Goal: Task Accomplishment & Management: Use online tool/utility

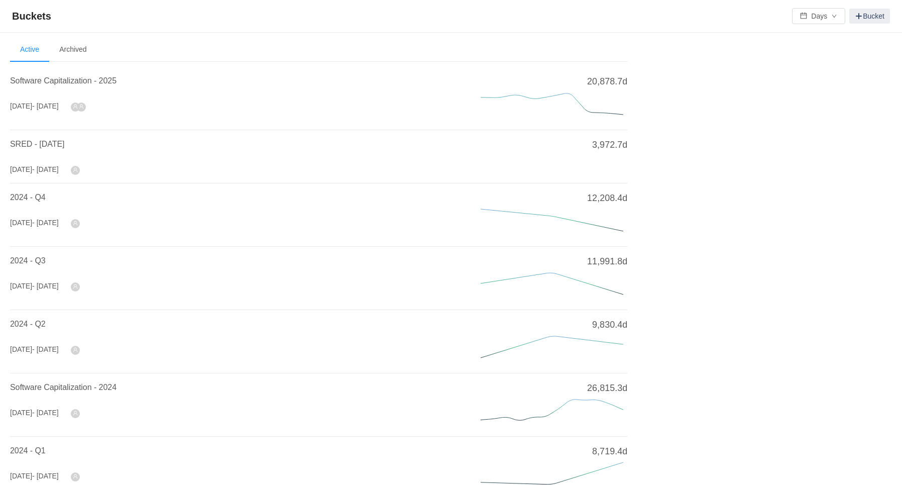
scroll to position [2, 0]
click at [73, 78] on span "Software Capitalization - 2025" at bounding box center [63, 79] width 106 height 9
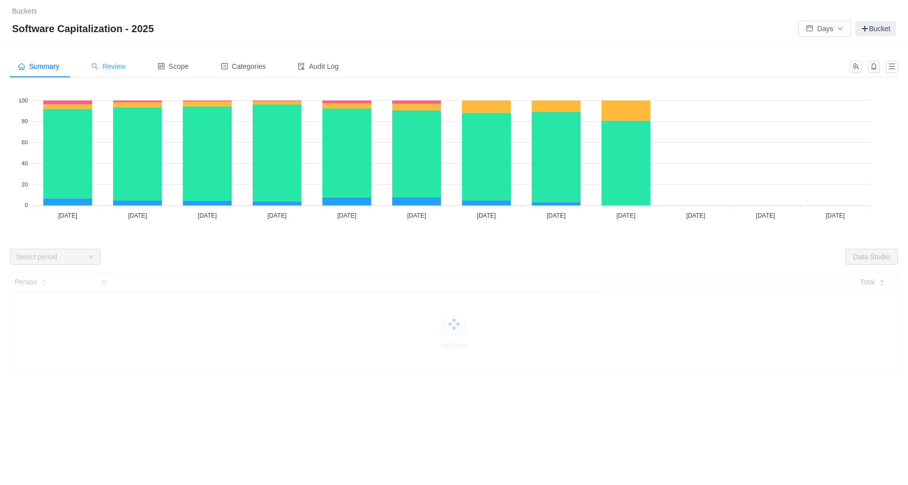
click at [116, 65] on span "Review" at bounding box center [108, 66] width 34 height 8
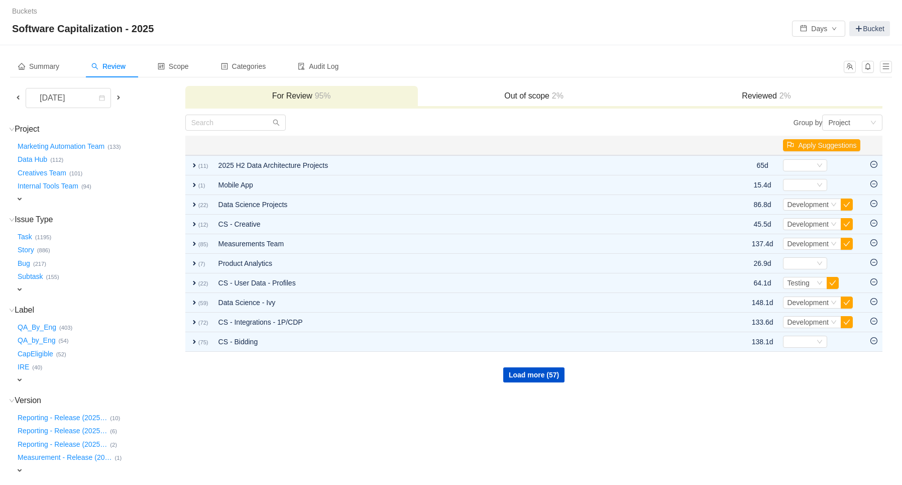
click at [21, 378] on span "expand" at bounding box center [20, 380] width 8 height 8
click at [52, 381] on div "Select value" at bounding box center [59, 381] width 79 height 10
type input "c"
type input "C"
click at [41, 351] on button "CapEligible …" at bounding box center [36, 353] width 41 height 16
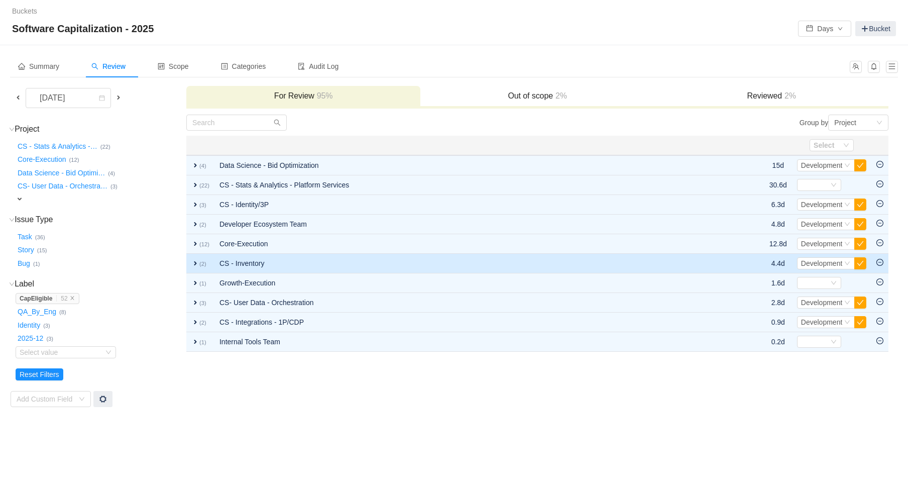
click at [194, 262] on span "expand" at bounding box center [195, 263] width 8 height 8
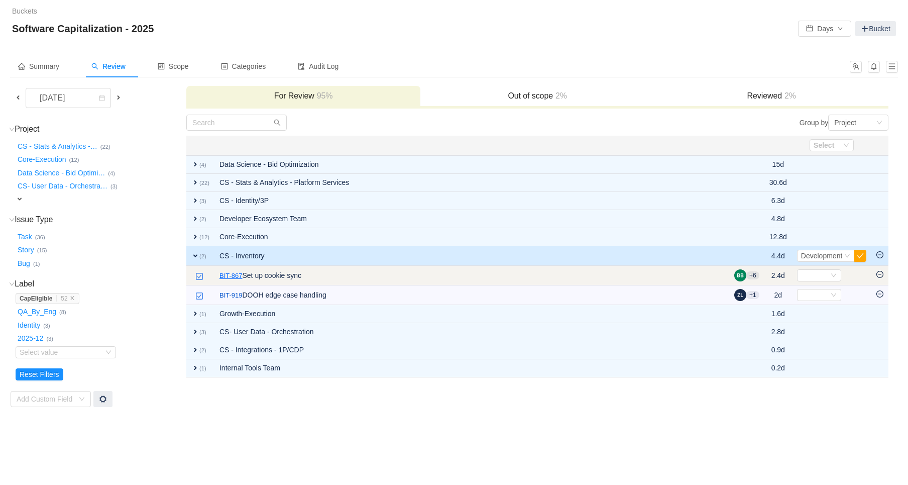
click at [226, 273] on link "BIT-867" at bounding box center [230, 276] width 23 height 10
click at [879, 274] on icon "icon: minus-circle" at bounding box center [879, 274] width 3 height 1
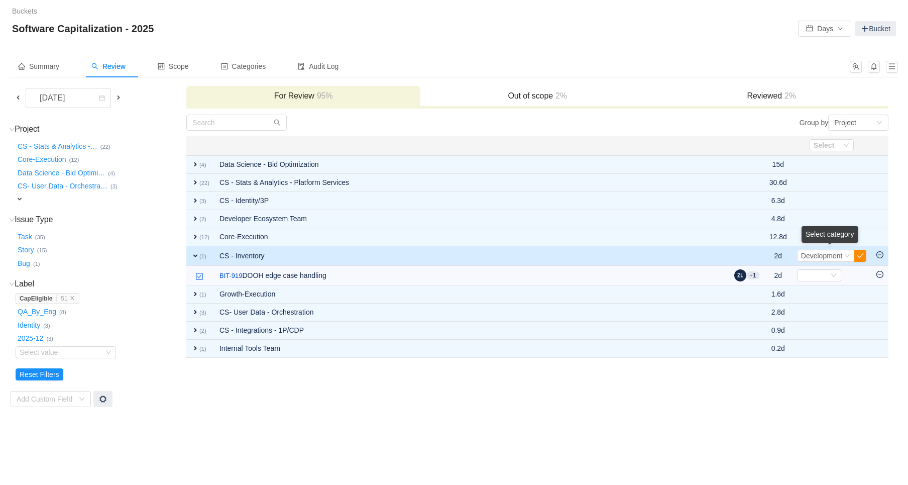
click at [861, 257] on button "button" at bounding box center [860, 256] width 12 height 12
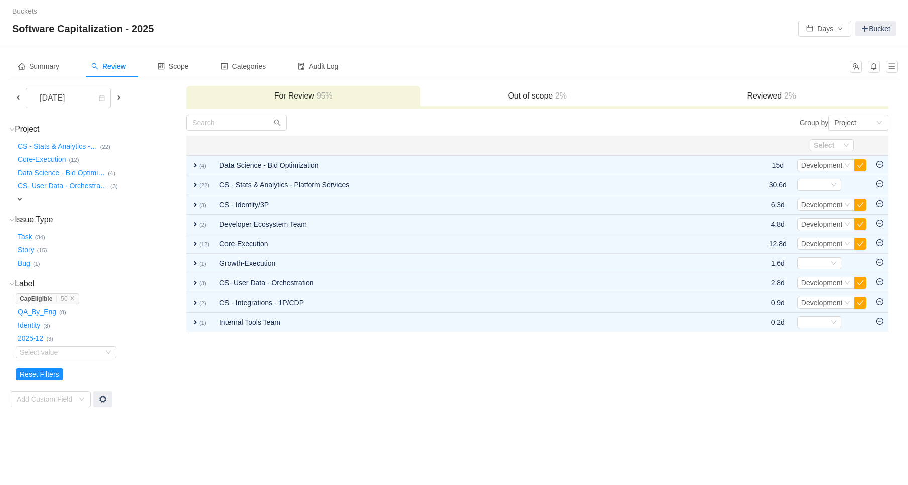
click at [18, 97] on span at bounding box center [18, 97] width 8 height 8
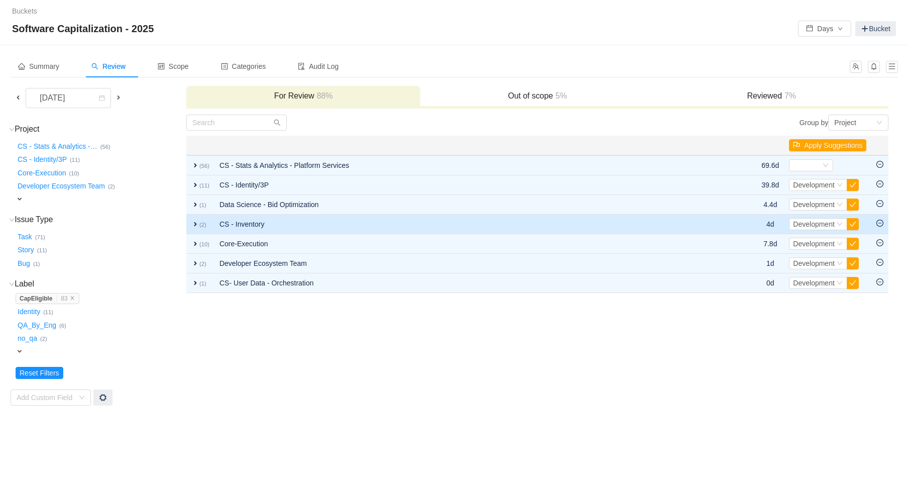
click at [193, 220] on span "expand" at bounding box center [195, 224] width 8 height 8
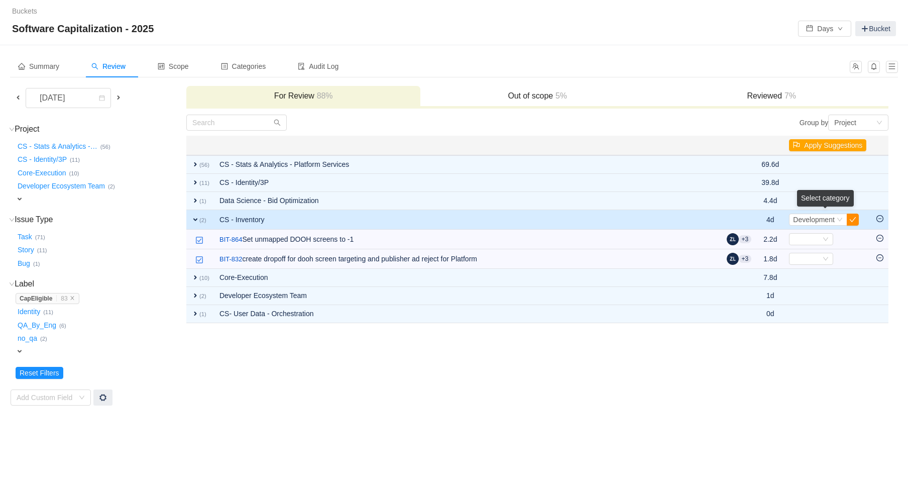
click at [849, 219] on button "button" at bounding box center [853, 219] width 12 height 12
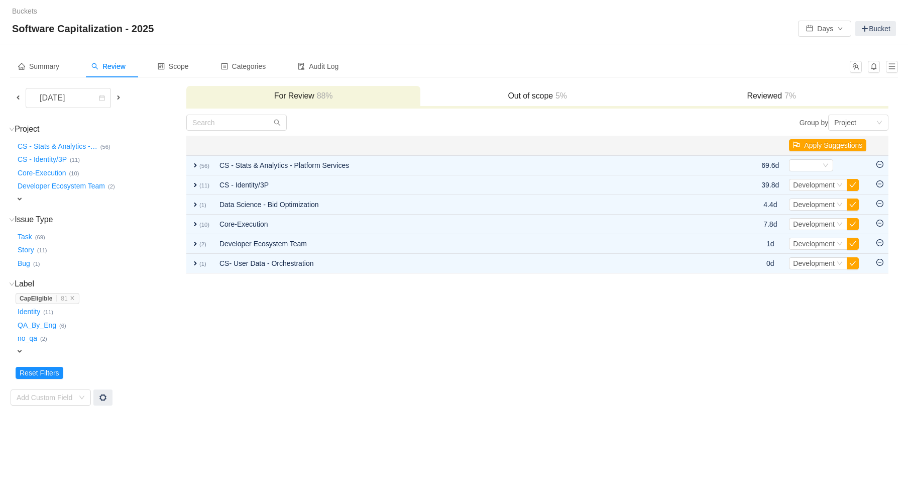
click at [16, 97] on span at bounding box center [18, 97] width 8 height 8
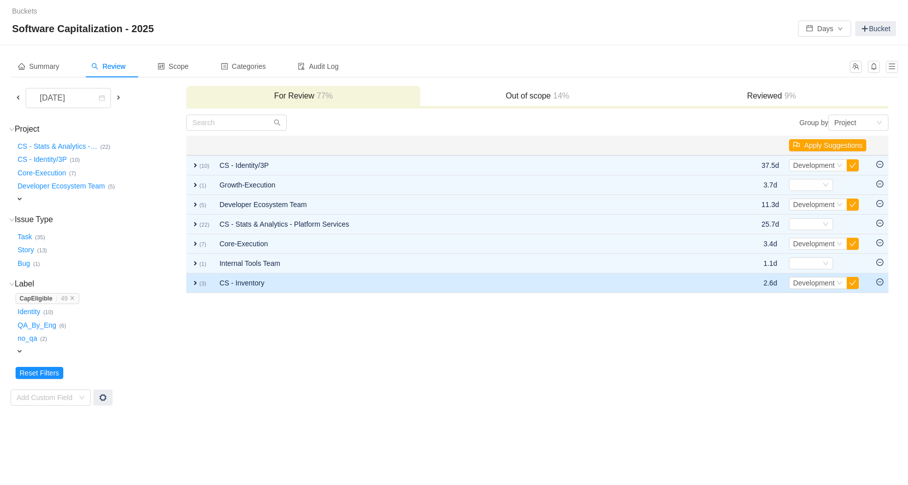
click at [194, 281] on span "expand" at bounding box center [195, 283] width 8 height 8
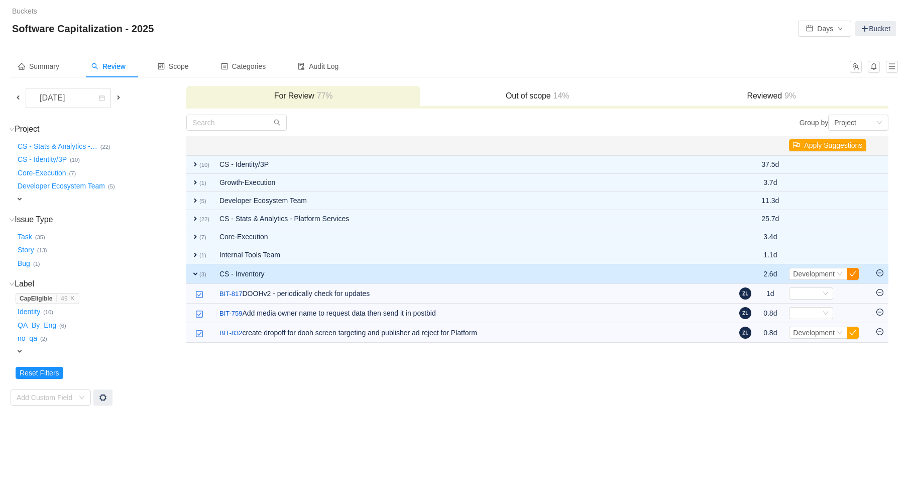
click at [850, 271] on button "button" at bounding box center [853, 274] width 12 height 12
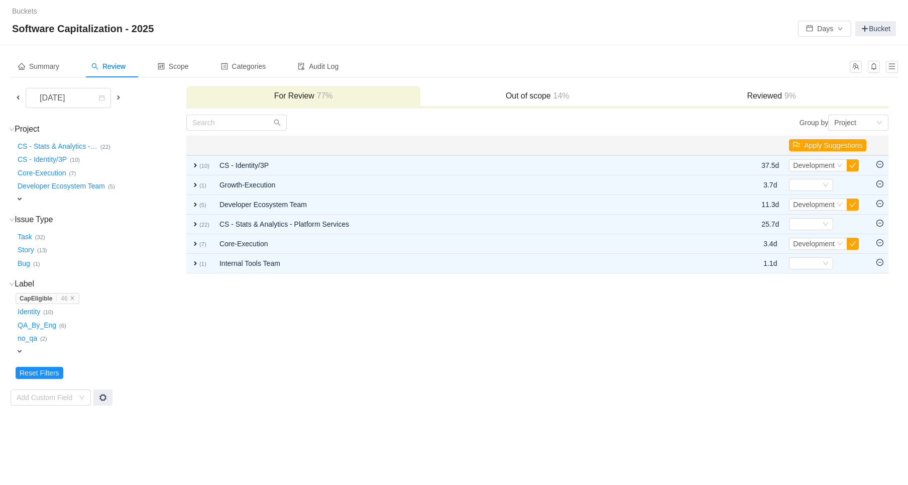
click at [17, 96] on span at bounding box center [18, 97] width 8 height 8
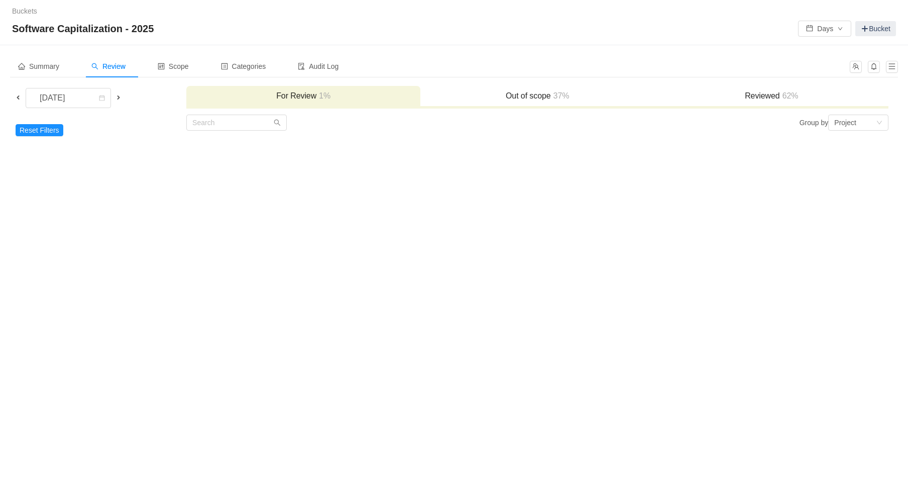
click at [122, 96] on span at bounding box center [118, 97] width 8 height 8
